Goal: Contribute content

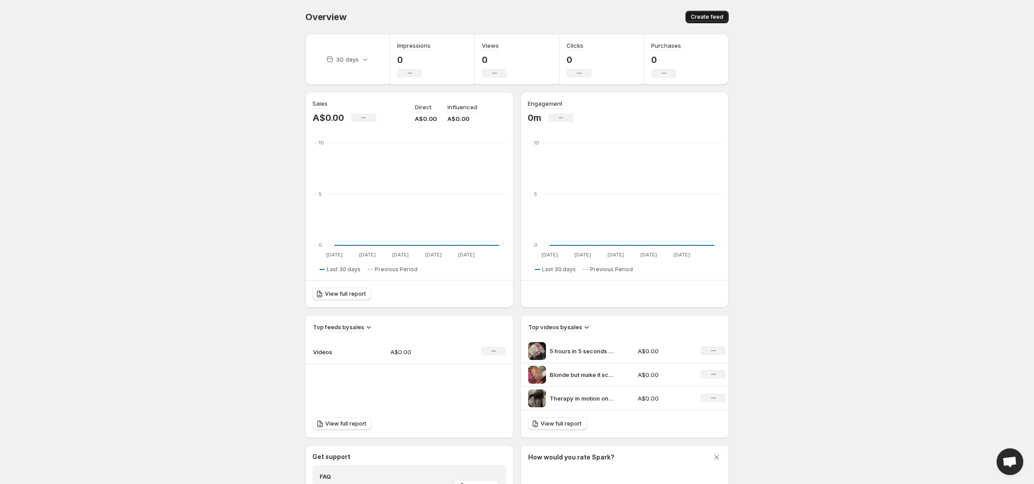
click at [721, 13] on span "Create feed" at bounding box center [707, 16] width 33 height 7
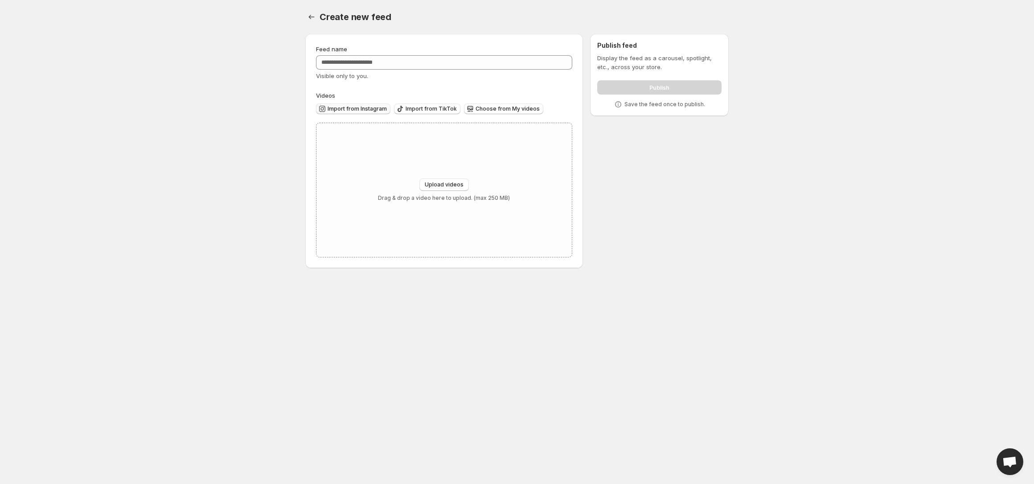
click at [365, 107] on span "Import from Instagram" at bounding box center [357, 108] width 59 height 7
click at [193, 75] on body "Home Feeds Videos Subscription Settings Create new feed. This page is ready Cre…" at bounding box center [517, 242] width 1034 height 484
click at [310, 16] on icon "Settings" at bounding box center [312, 17] width 6 height 4
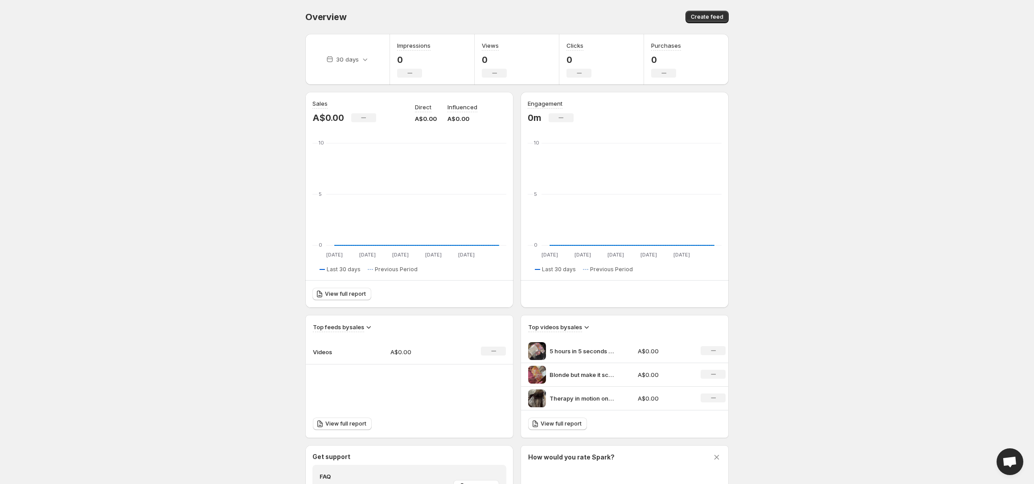
click at [141, 170] on body "Home Feeds Videos Subscription Settings Overview. This page is ready Overview C…" at bounding box center [517, 242] width 1034 height 484
